Goal: Information Seeking & Learning: Learn about a topic

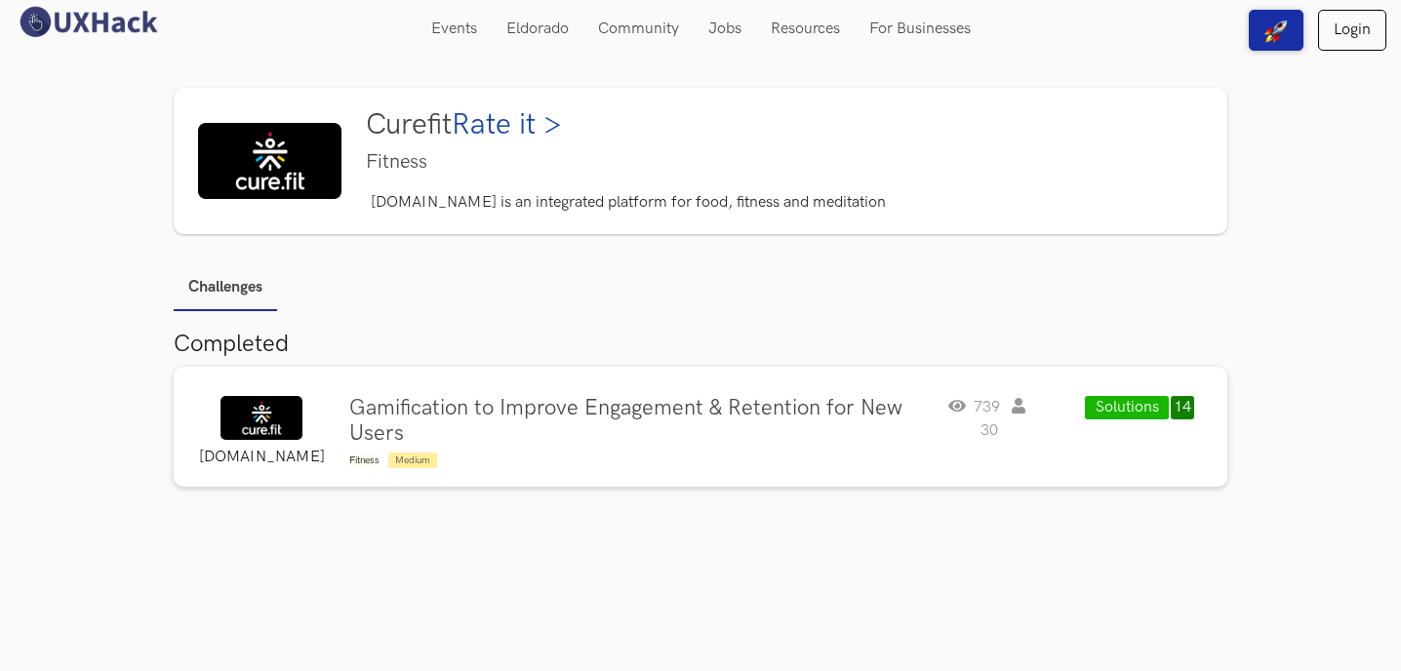
click at [268, 177] on img at bounding box center [269, 161] width 143 height 76
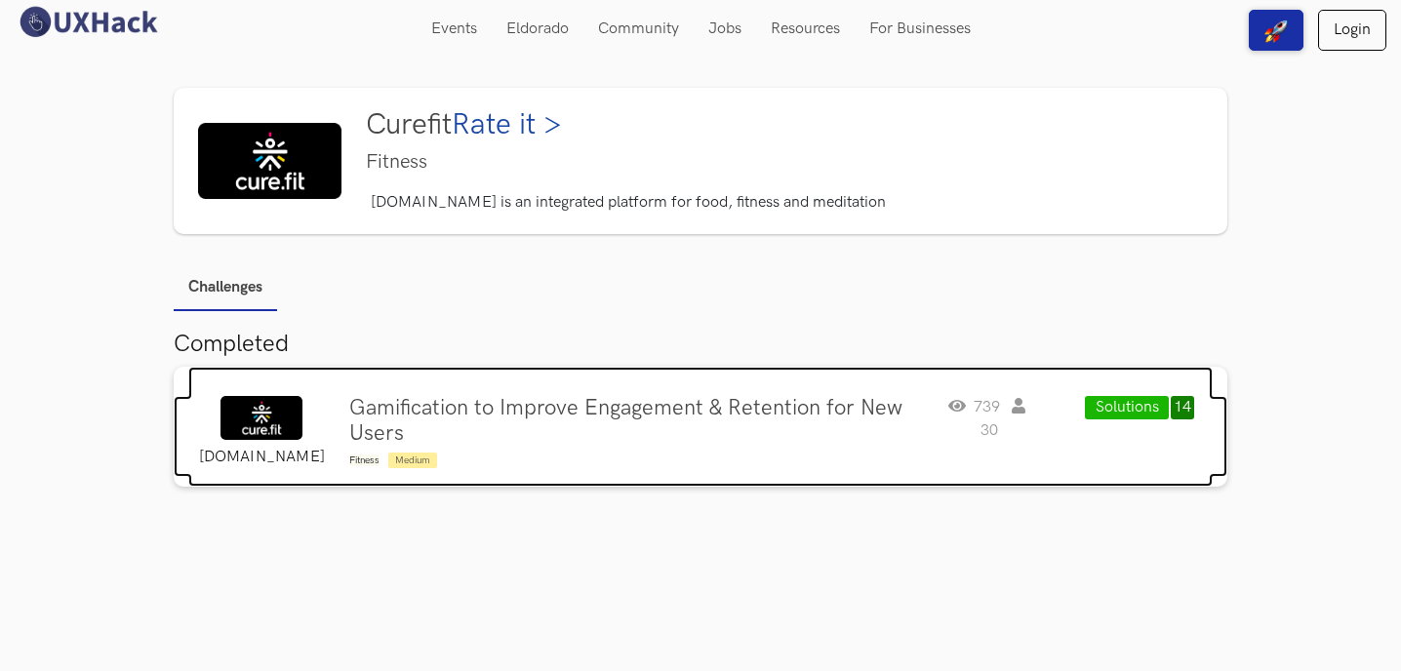
click at [273, 399] on img at bounding box center [262, 418] width 82 height 44
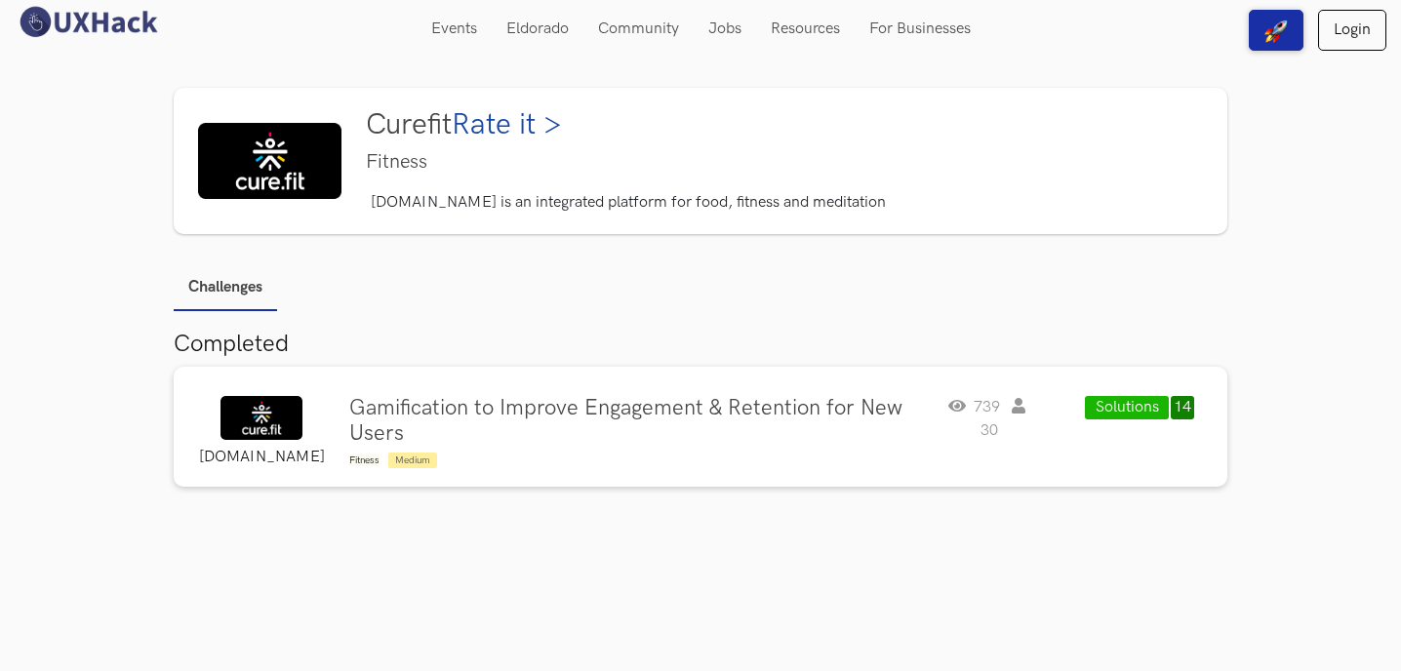
click at [320, 167] on img at bounding box center [269, 161] width 143 height 76
